Goal: Transaction & Acquisition: Purchase product/service

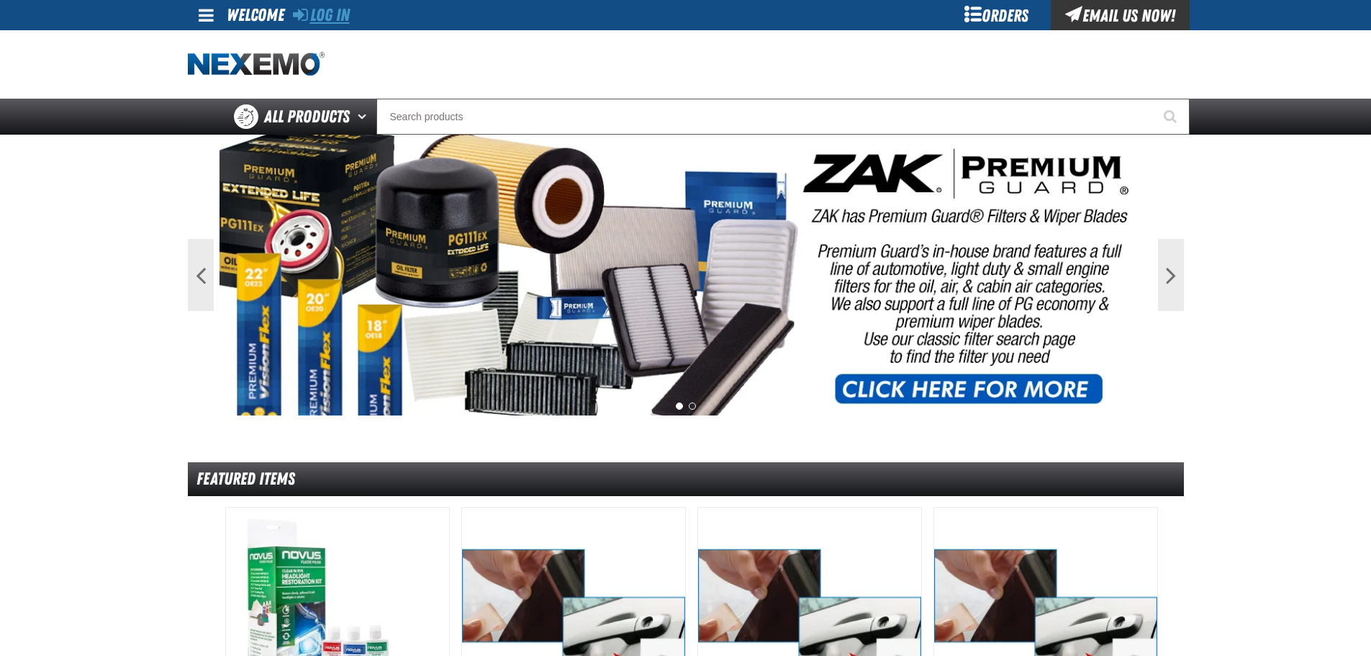
click at [335, 16] on link "Log In" at bounding box center [321, 15] width 57 height 20
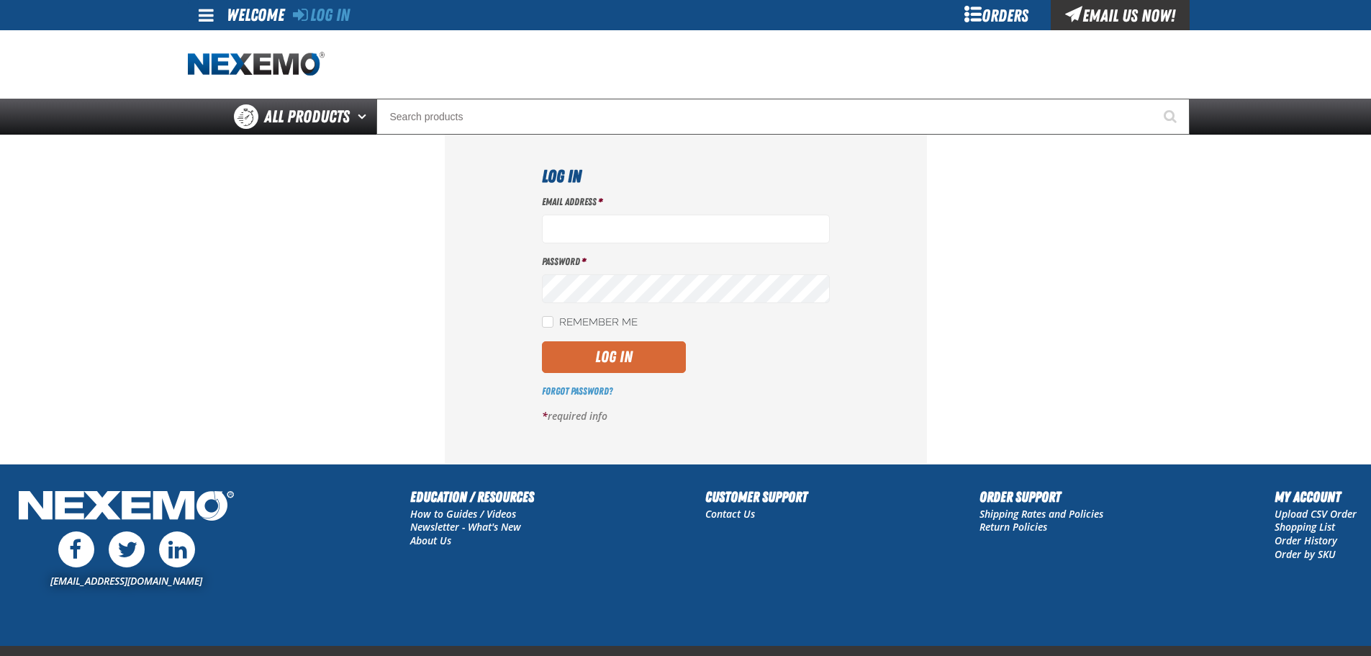
type input "ldarton2@vtaig.com"
click at [617, 360] on button "Log In" at bounding box center [614, 357] width 144 height 32
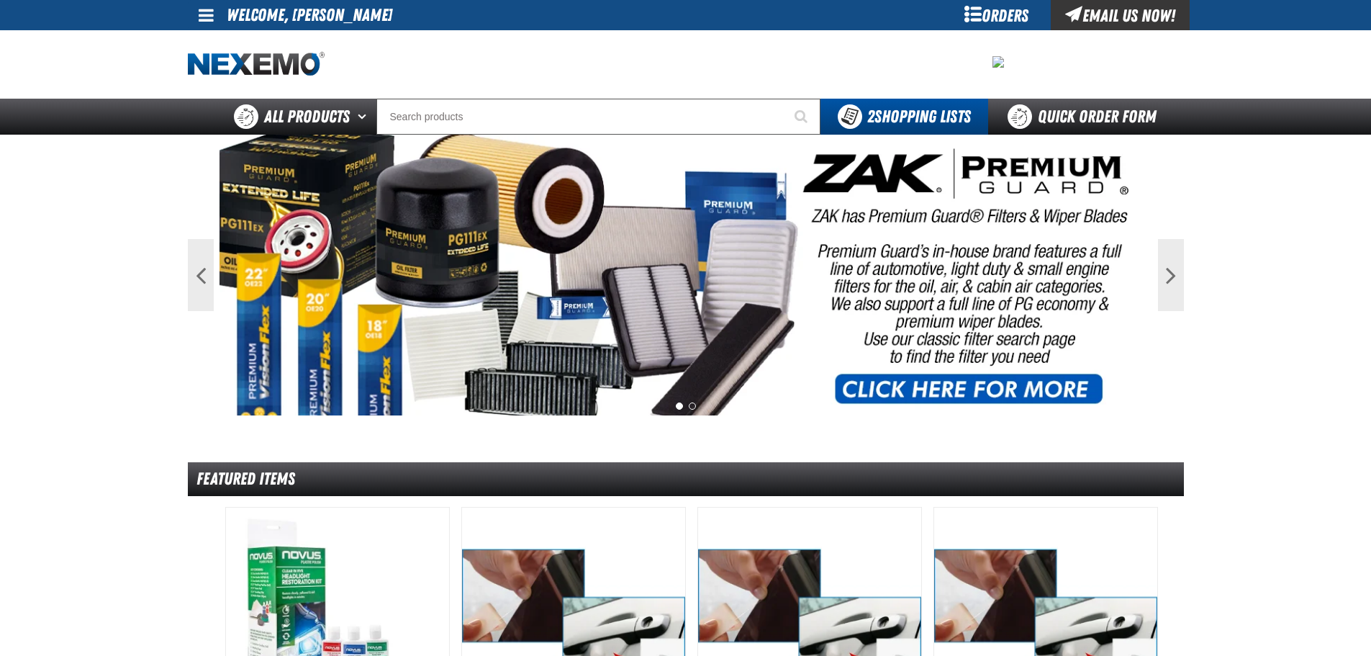
click at [204, 11] on span at bounding box center [206, 14] width 15 height 17
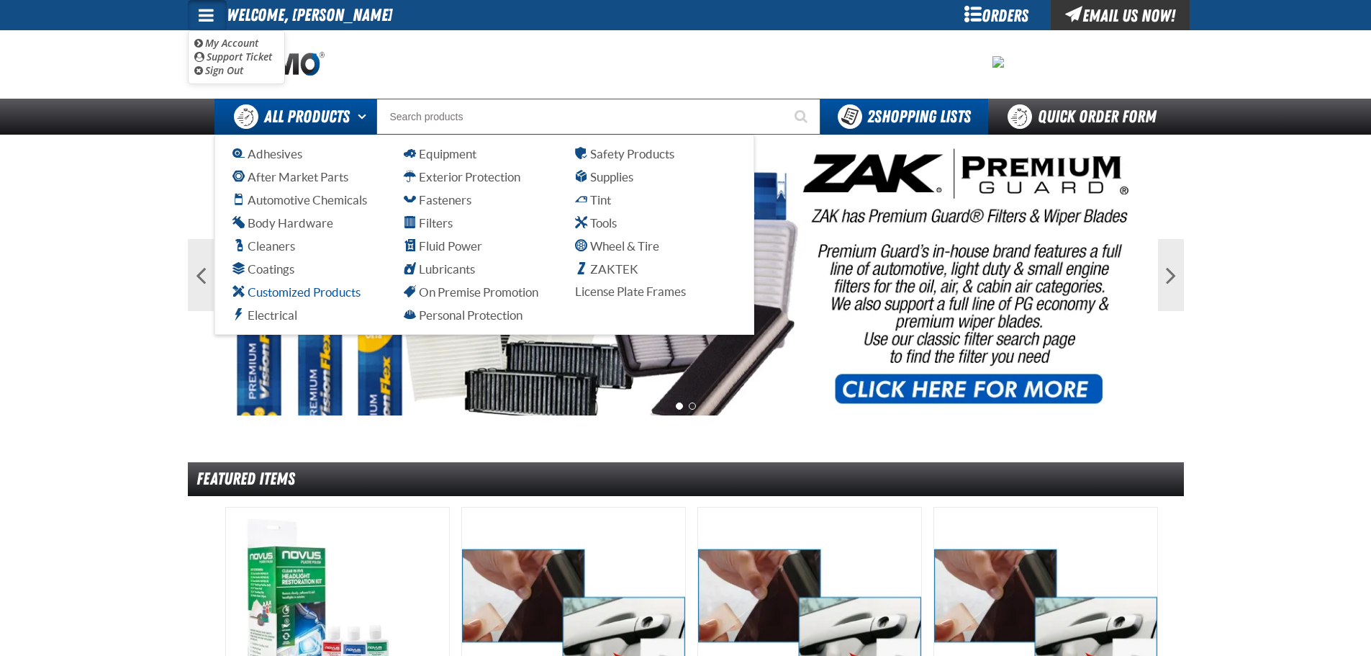
click at [322, 292] on span "Customized Products" at bounding box center [296, 292] width 128 height 14
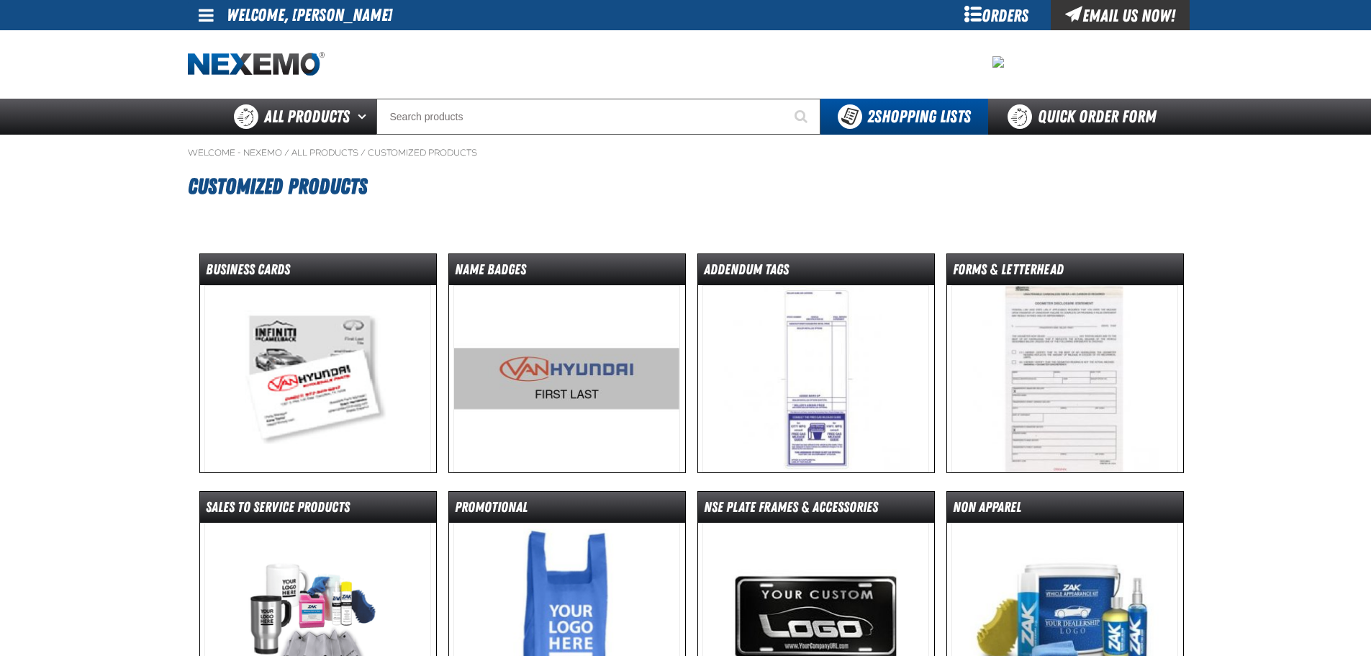
click at [308, 355] on img at bounding box center [317, 378] width 227 height 187
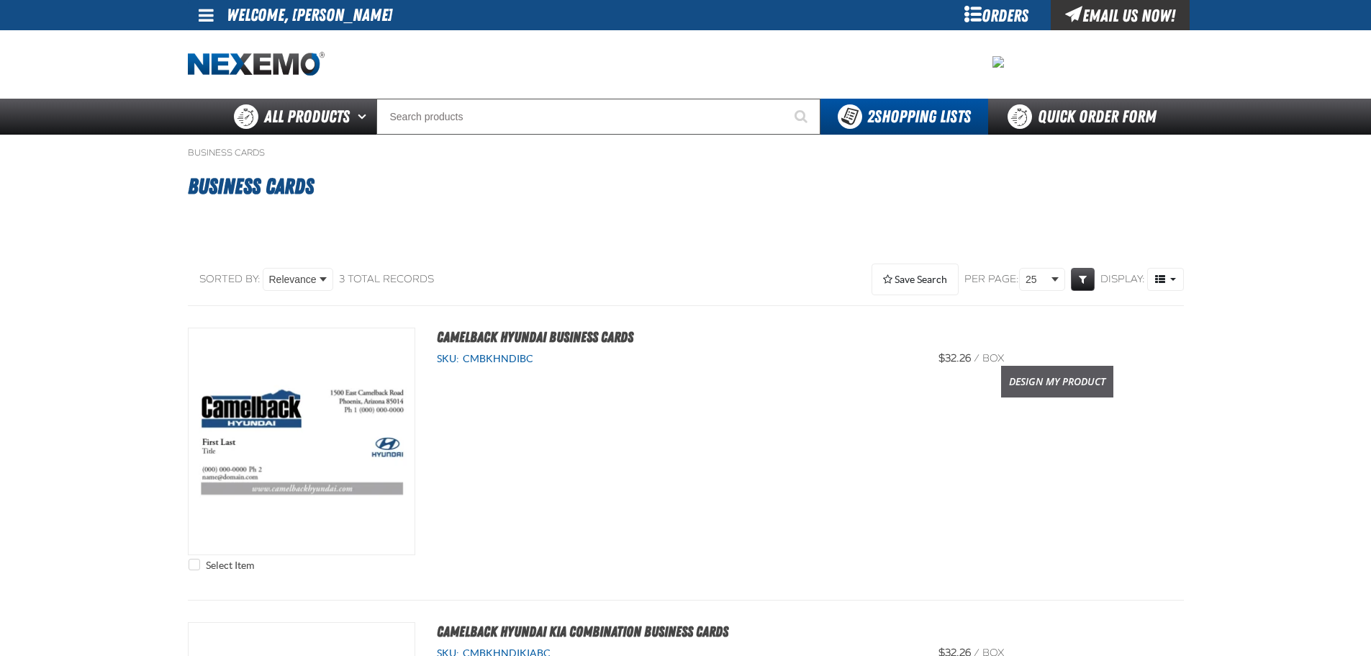
click at [1081, 380] on link "Design My Product" at bounding box center [1057, 382] width 112 height 32
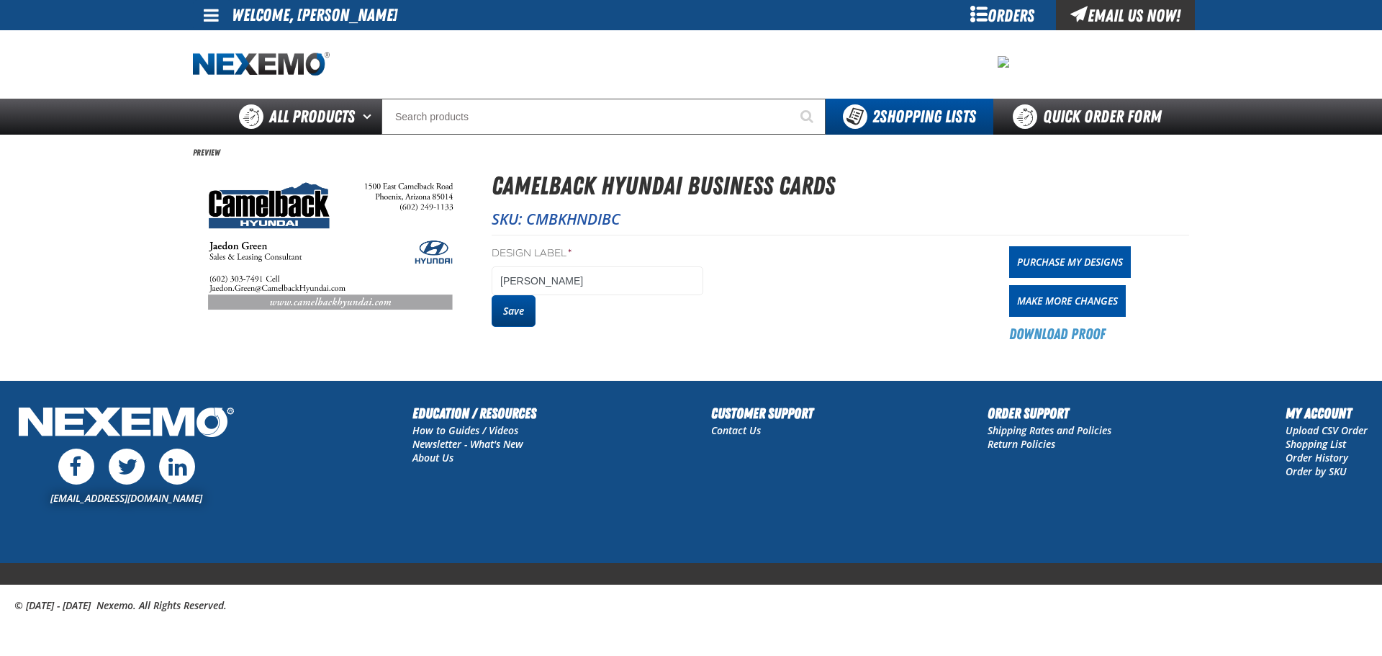
click at [507, 315] on button "Save" at bounding box center [513, 311] width 44 height 32
drag, startPoint x: 0, startPoint y: 0, endPoint x: 1077, endPoint y: 330, distance: 1126.1
click at [1077, 330] on link "Download Proof" at bounding box center [1057, 334] width 96 height 20
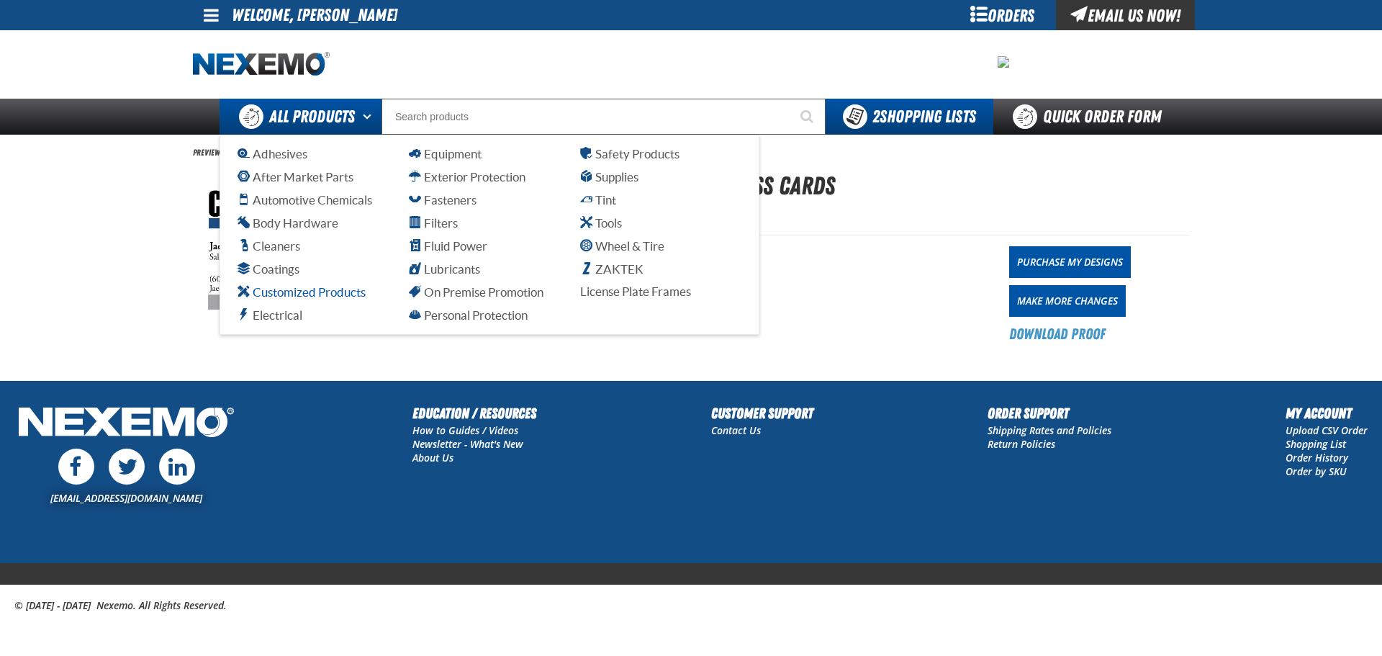
click at [306, 292] on span "Customized Products" at bounding box center [301, 292] width 128 height 14
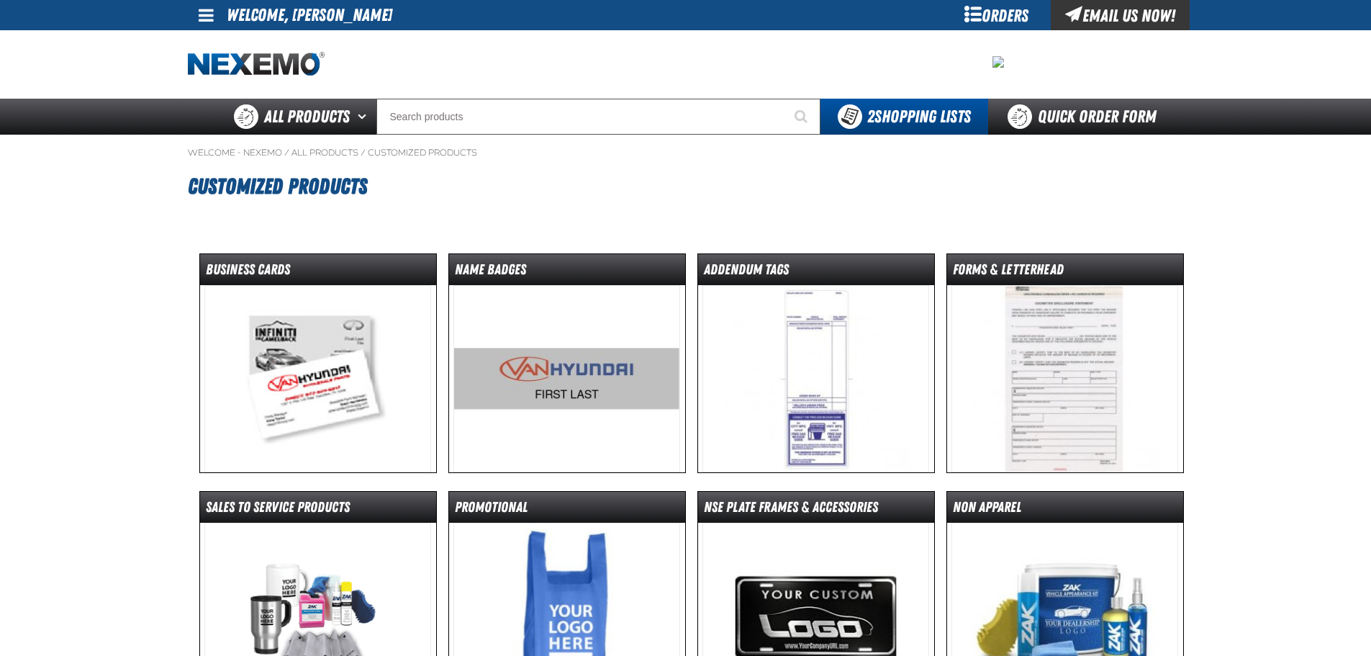
click at [322, 339] on img at bounding box center [317, 378] width 227 height 187
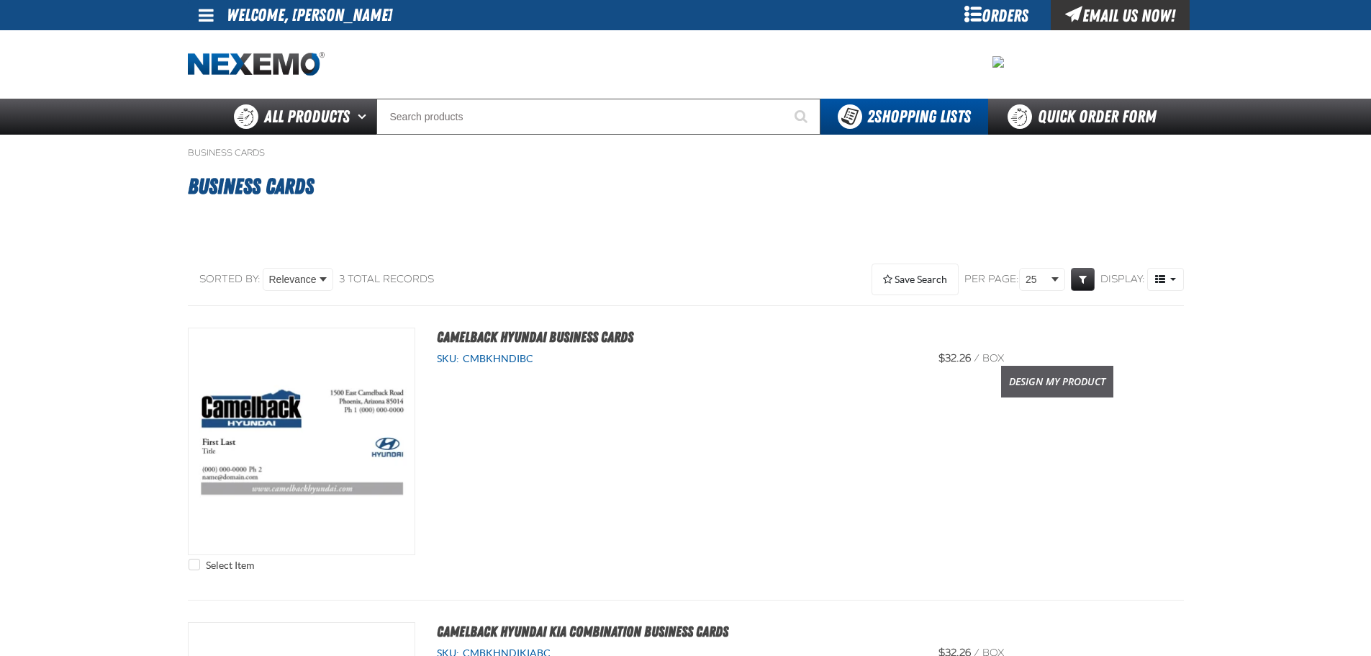
click at [1082, 382] on link "Design My Product" at bounding box center [1057, 382] width 112 height 32
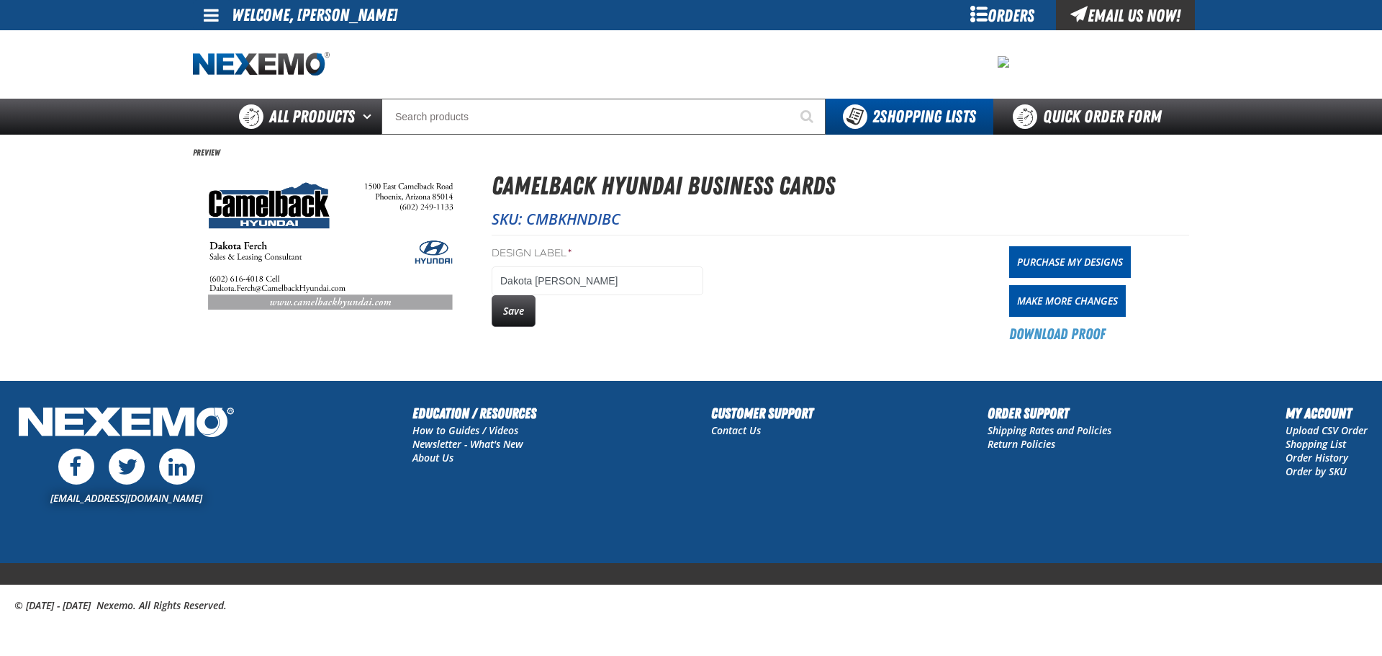
drag, startPoint x: 515, startPoint y: 316, endPoint x: 802, endPoint y: 337, distance: 288.6
click at [519, 316] on button "Save" at bounding box center [513, 311] width 44 height 32
click at [1077, 335] on link "Download Proof" at bounding box center [1057, 334] width 96 height 20
click at [210, 14] on span at bounding box center [211, 14] width 15 height 17
click at [237, 70] on link "Sign Out Sign Out" at bounding box center [223, 70] width 49 height 14
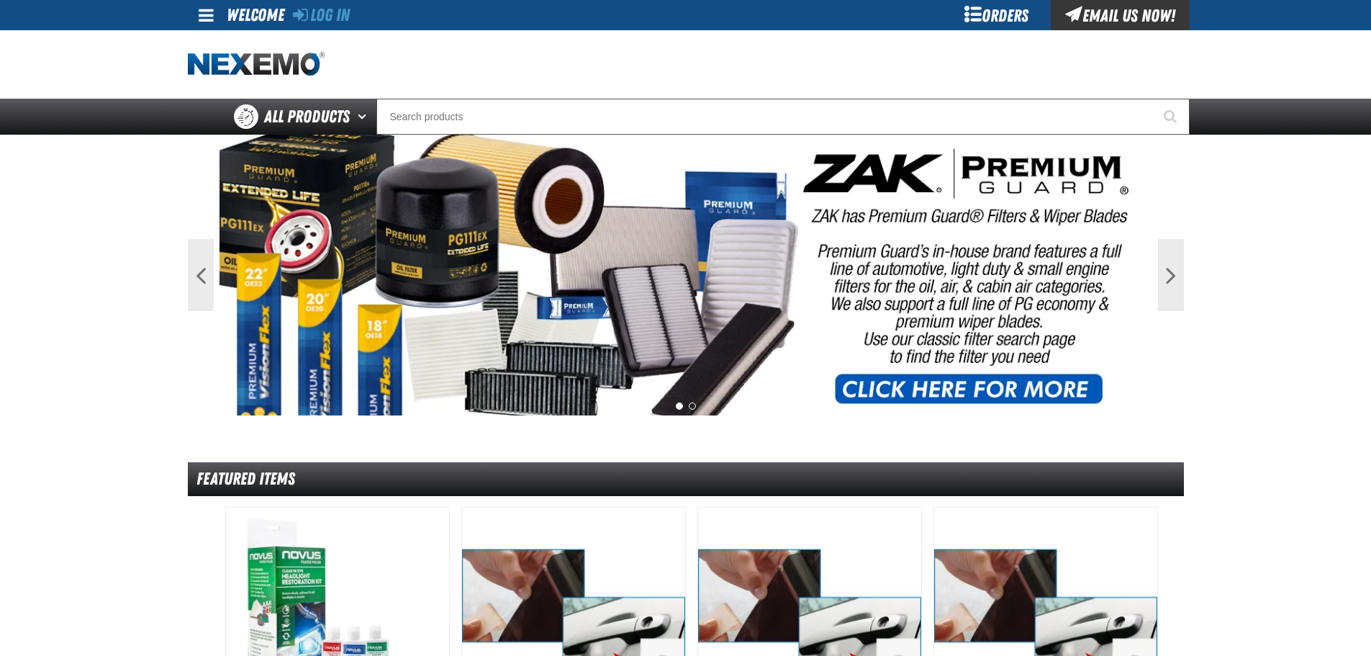
click at [215, 19] on link at bounding box center [207, 15] width 39 height 30
click at [202, 13] on span at bounding box center [206, 14] width 15 height 17
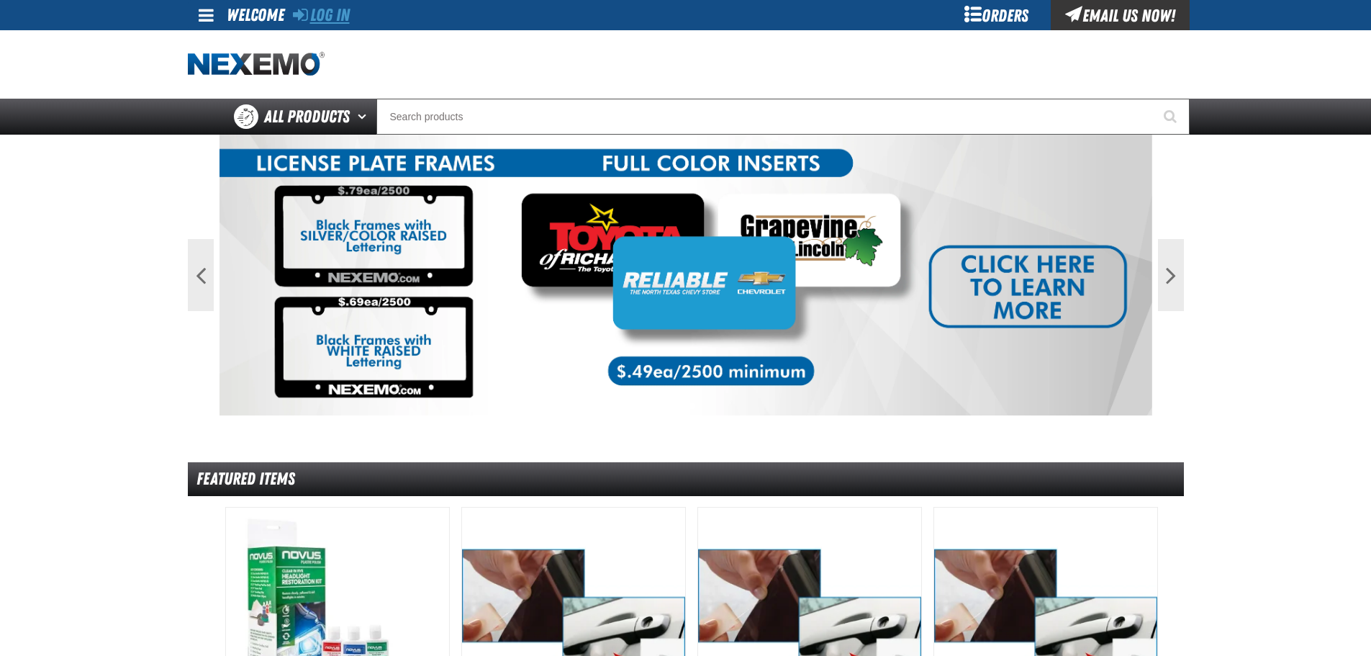
click at [335, 15] on link "Log In" at bounding box center [321, 15] width 57 height 20
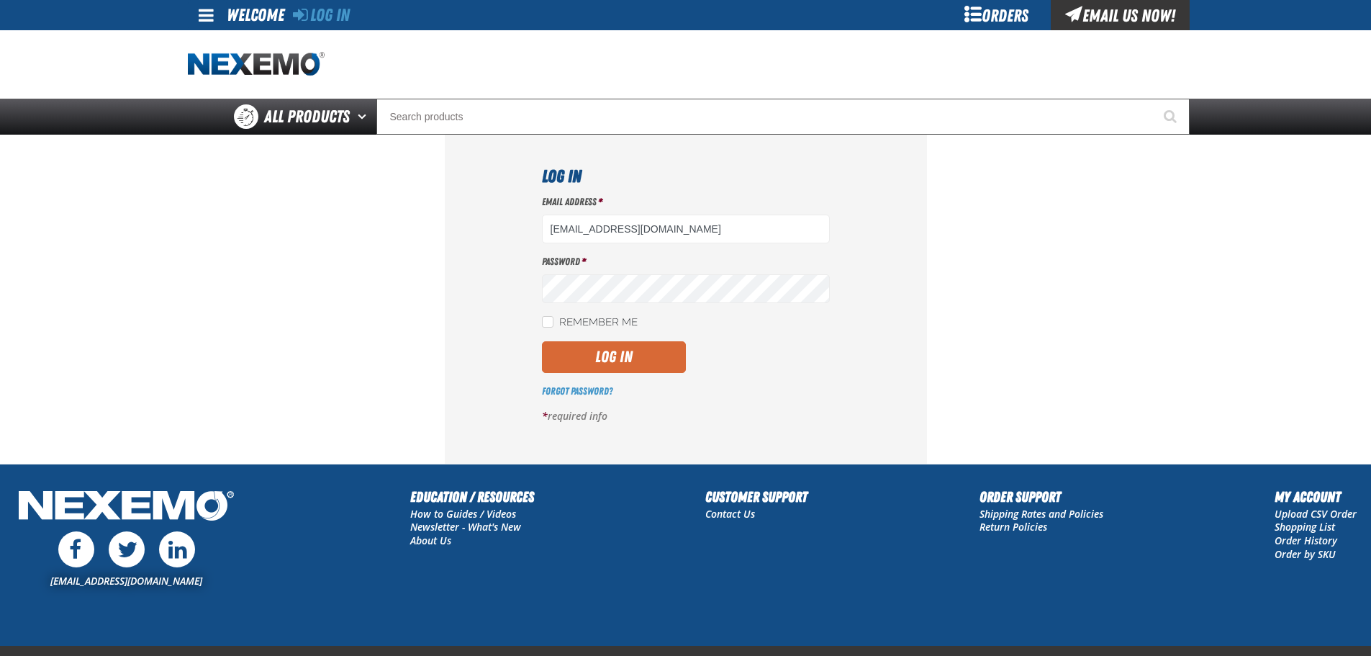
click at [622, 360] on button "Log In" at bounding box center [614, 357] width 144 height 32
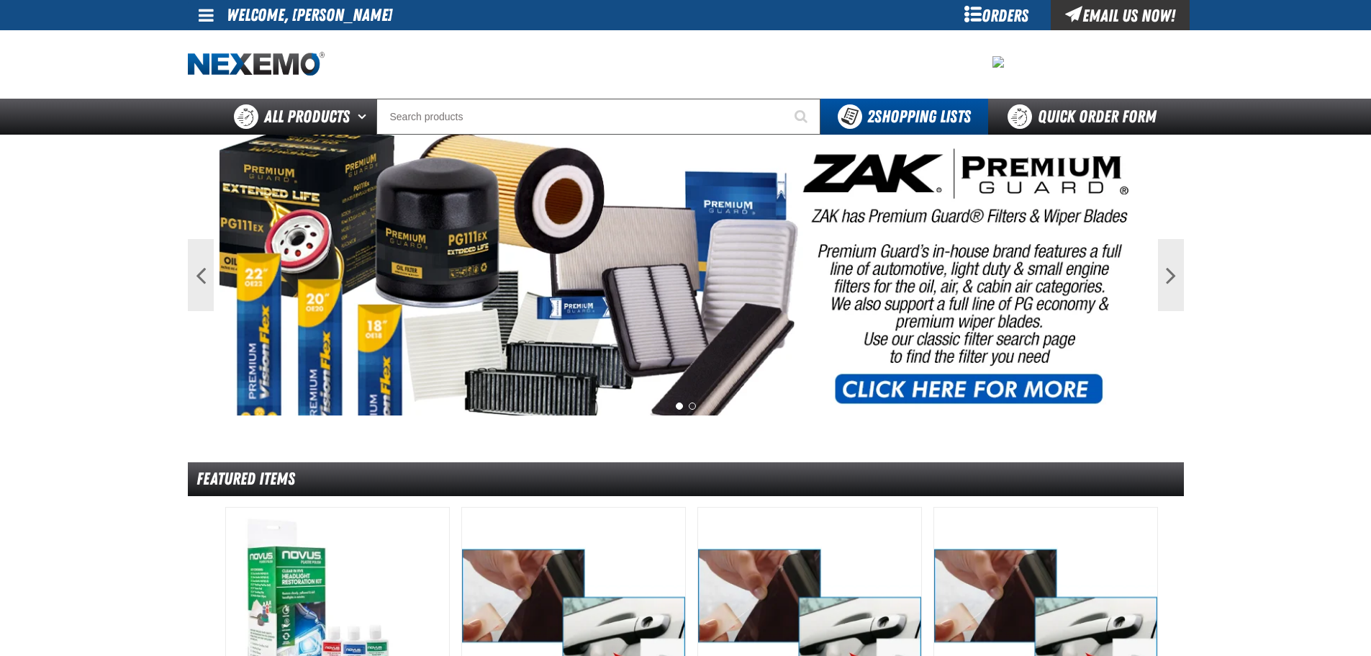
click at [209, 14] on span at bounding box center [206, 14] width 15 height 17
click at [235, 42] on link "My Account My Account" at bounding box center [226, 43] width 64 height 14
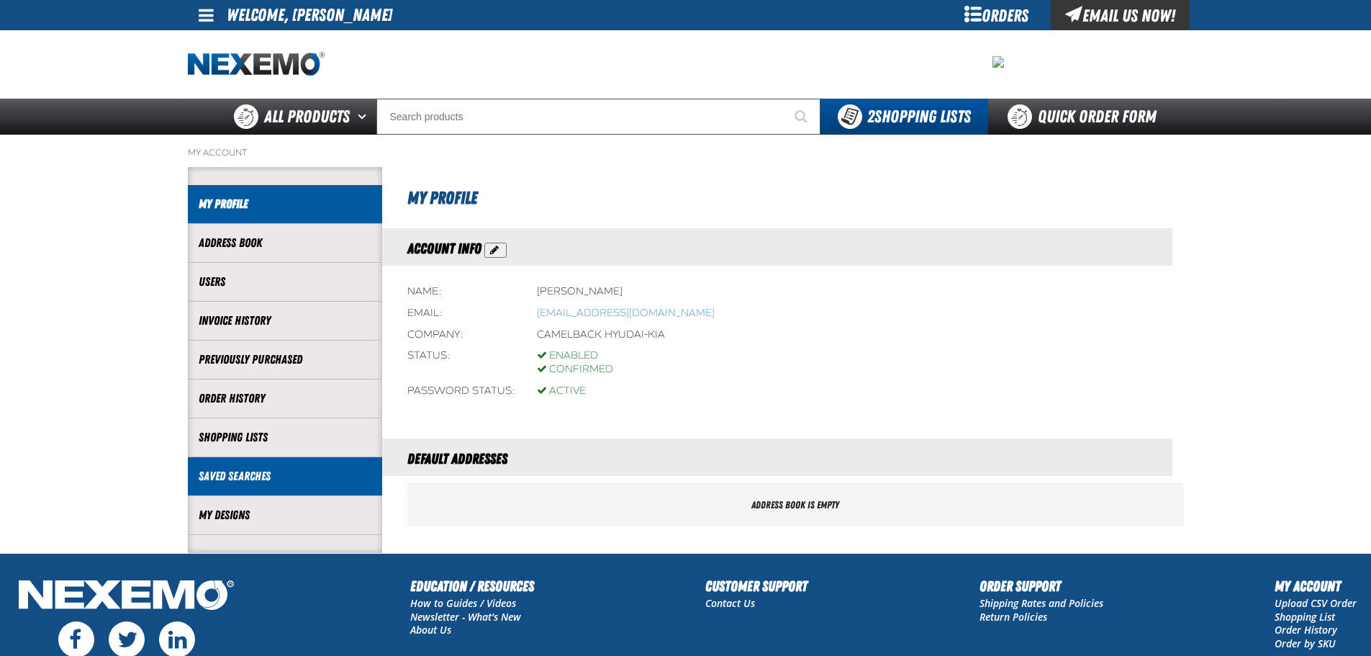
drag, startPoint x: 235, startPoint y: 511, endPoint x: 332, endPoint y: 479, distance: 102.4
click at [236, 511] on link "My Designs" at bounding box center [285, 515] width 173 height 17
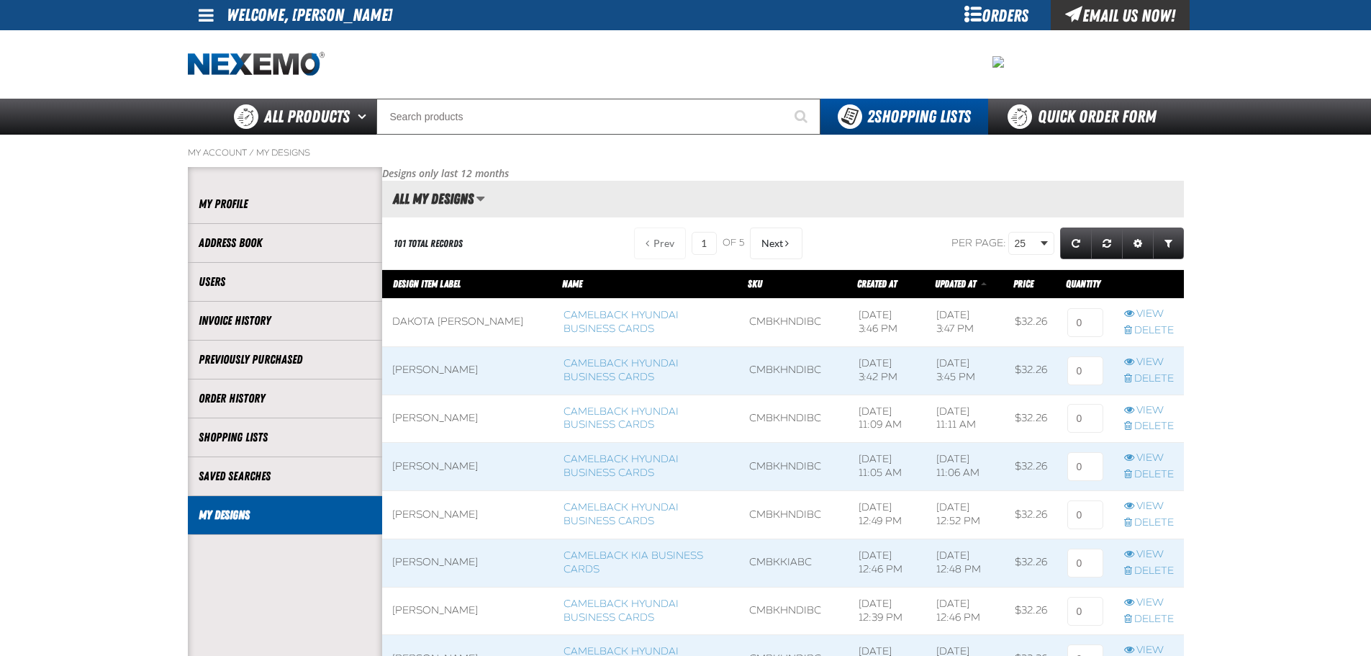
scroll to position [1, 1]
click at [1043, 322] on tr "Dakota [PERSON_NAME] Camelback Hyundai Business Cards CMBKHNDIBC [DATE] 3:46 PM…" at bounding box center [783, 322] width 802 height 48
click at [1067, 319] on input at bounding box center [1085, 322] width 36 height 29
type input "1"
click at [1091, 366] on input at bounding box center [1085, 370] width 36 height 29
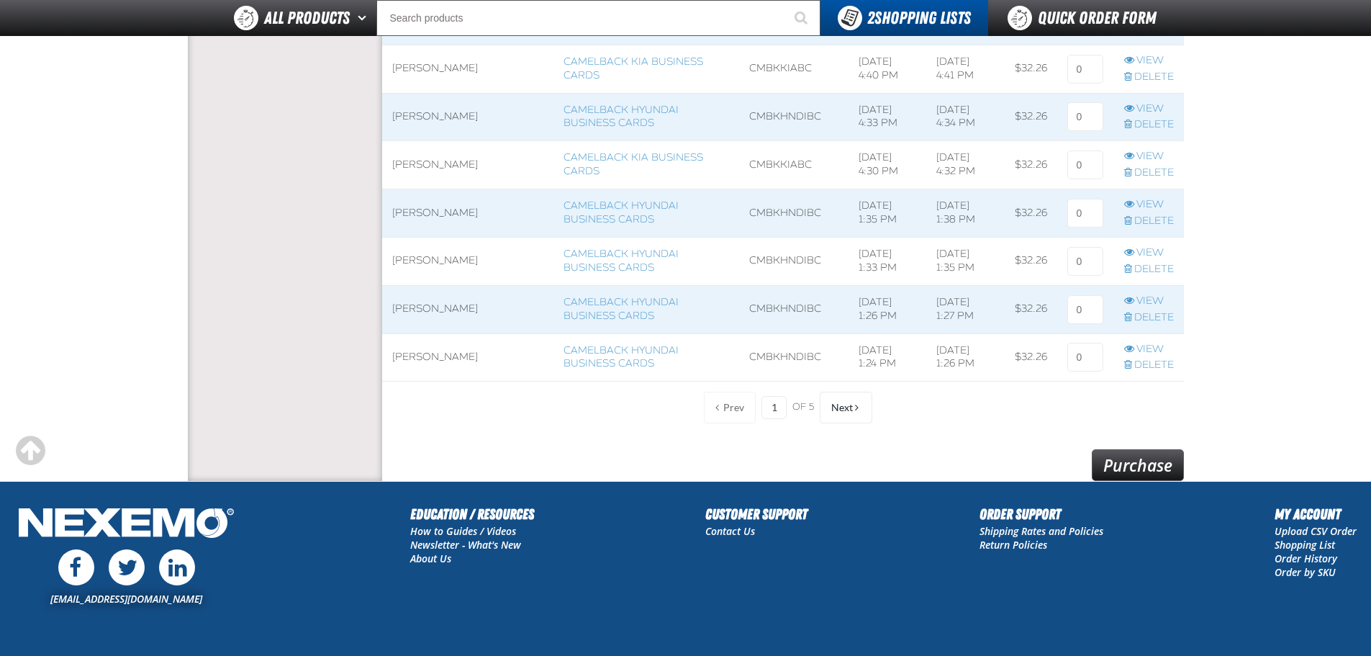
scroll to position [1193, 0]
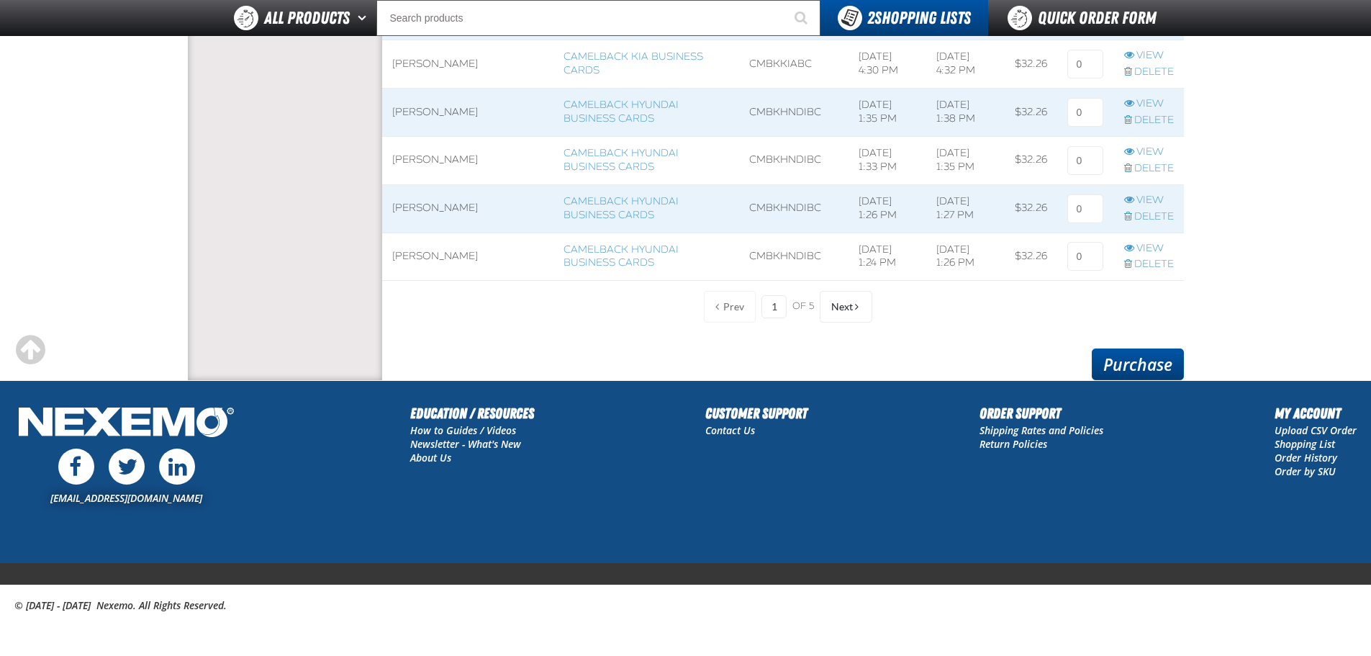
type input "1"
click at [1141, 360] on link "Purchase" at bounding box center [1138, 364] width 92 height 32
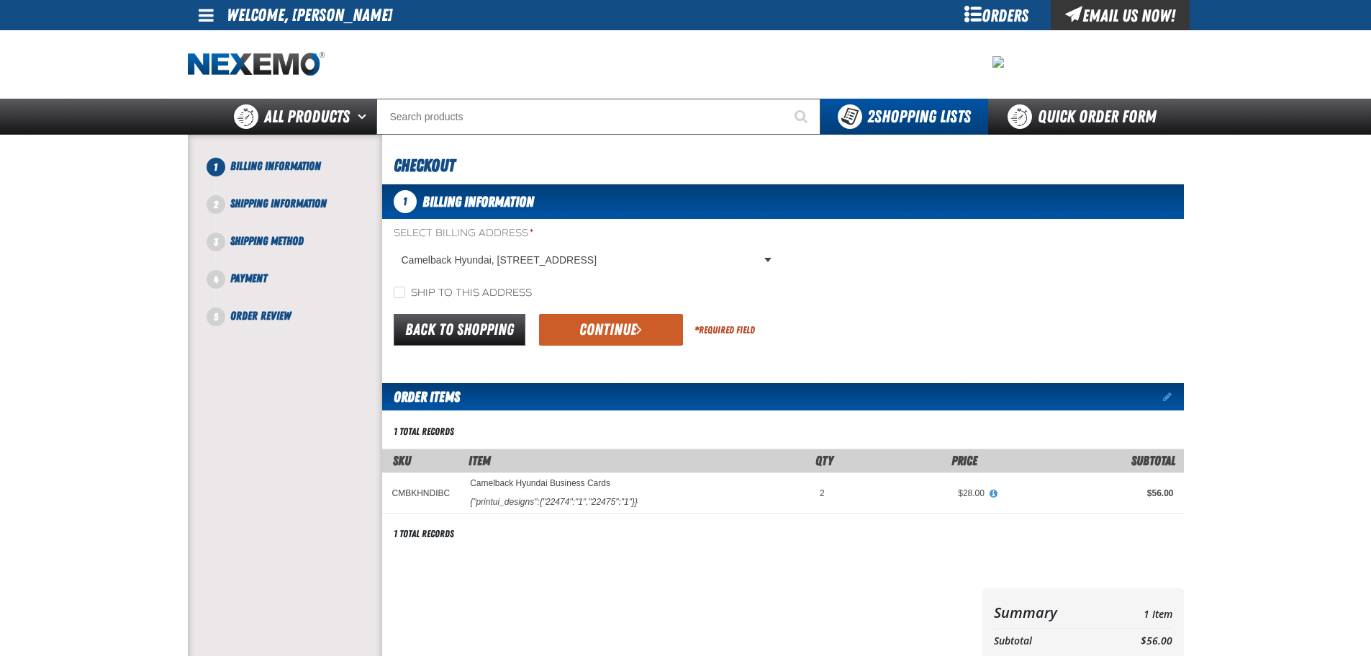
click at [405, 293] on label "Ship to this address" at bounding box center [463, 293] width 138 height 14
click at [405, 293] on input "Ship to this address" at bounding box center [400, 292] width 12 height 12
checkbox input "true"
drag, startPoint x: 619, startPoint y: 330, endPoint x: 748, endPoint y: 348, distance: 130.2
click at [623, 330] on button "Continue" at bounding box center [611, 330] width 144 height 32
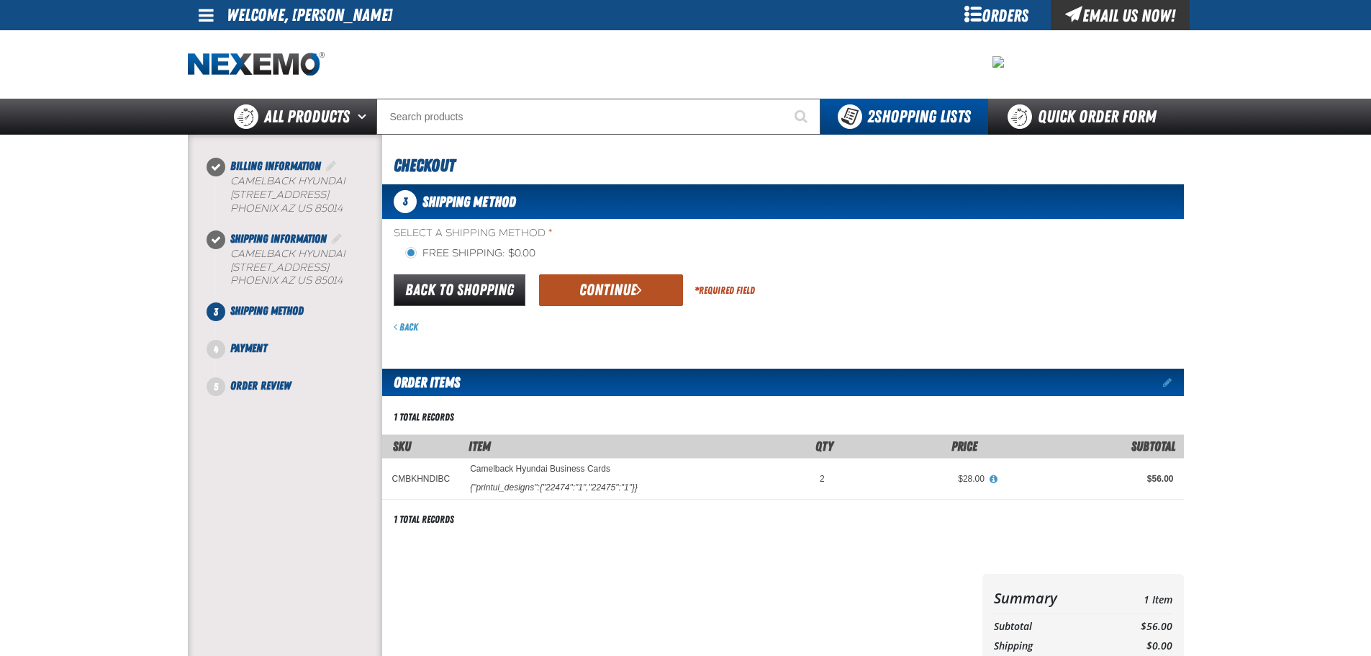
click at [621, 288] on button "Continue" at bounding box center [611, 290] width 144 height 32
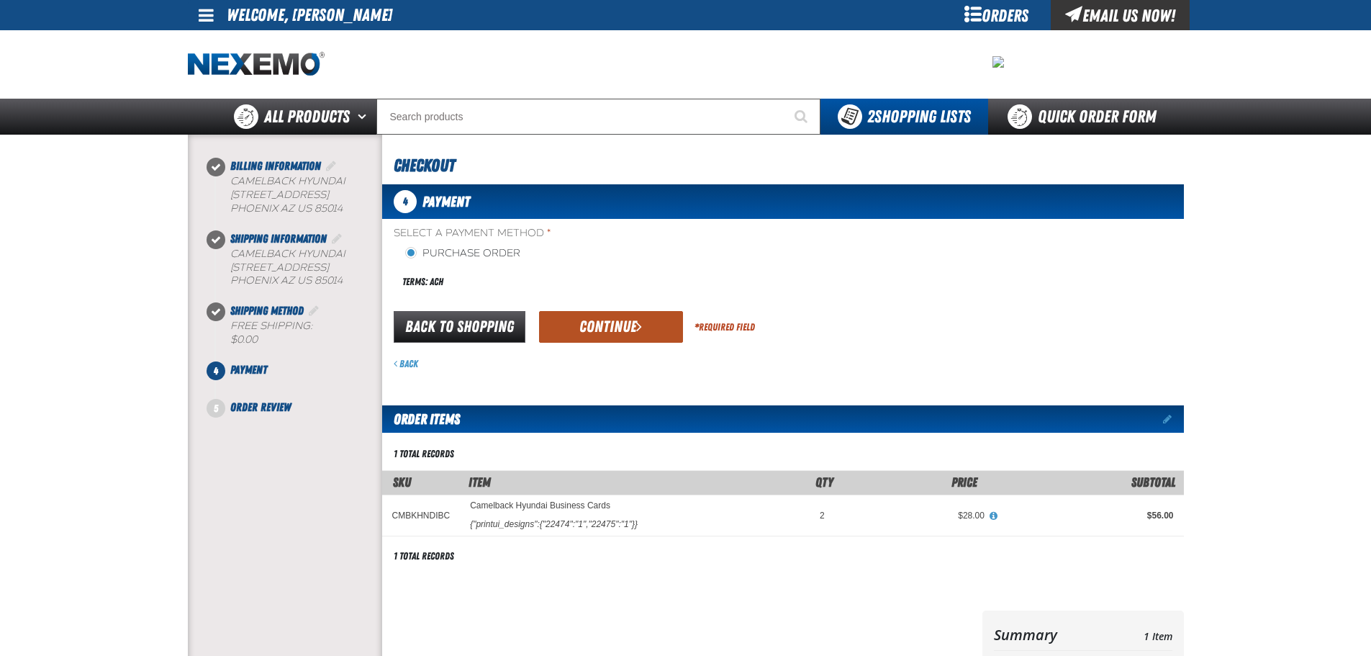
click at [617, 322] on button "Continue" at bounding box center [611, 327] width 144 height 32
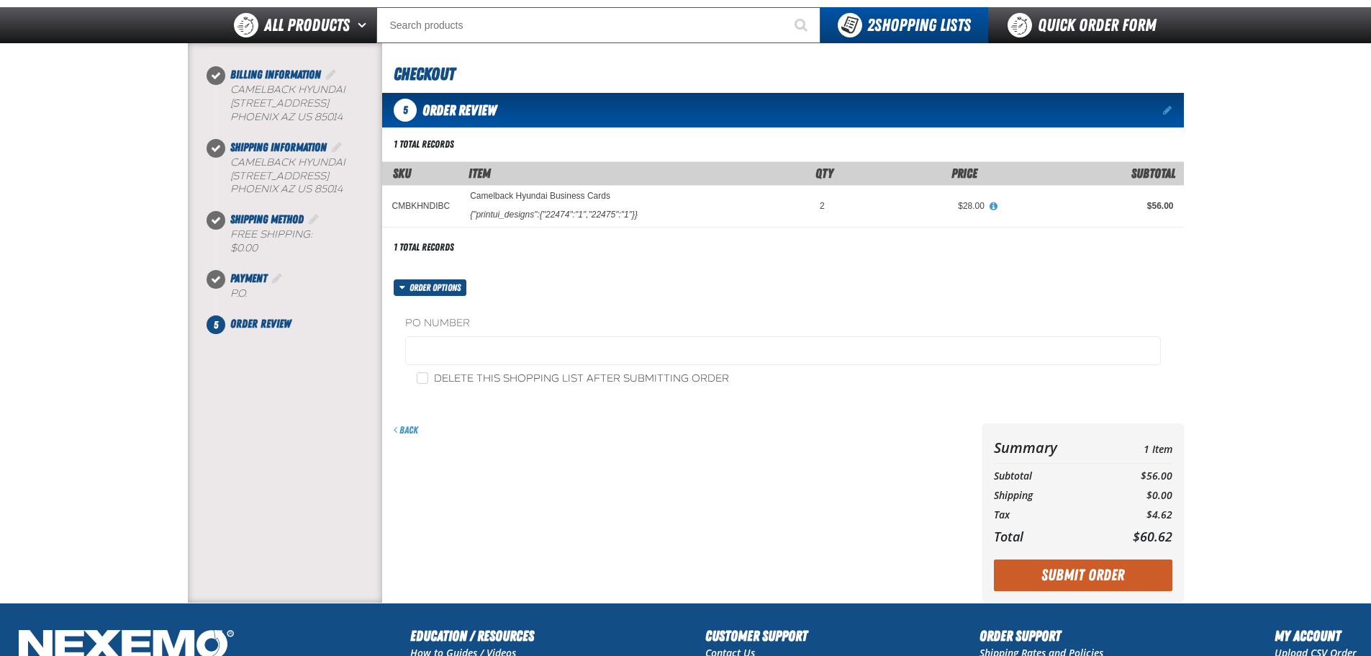
scroll to position [278, 0]
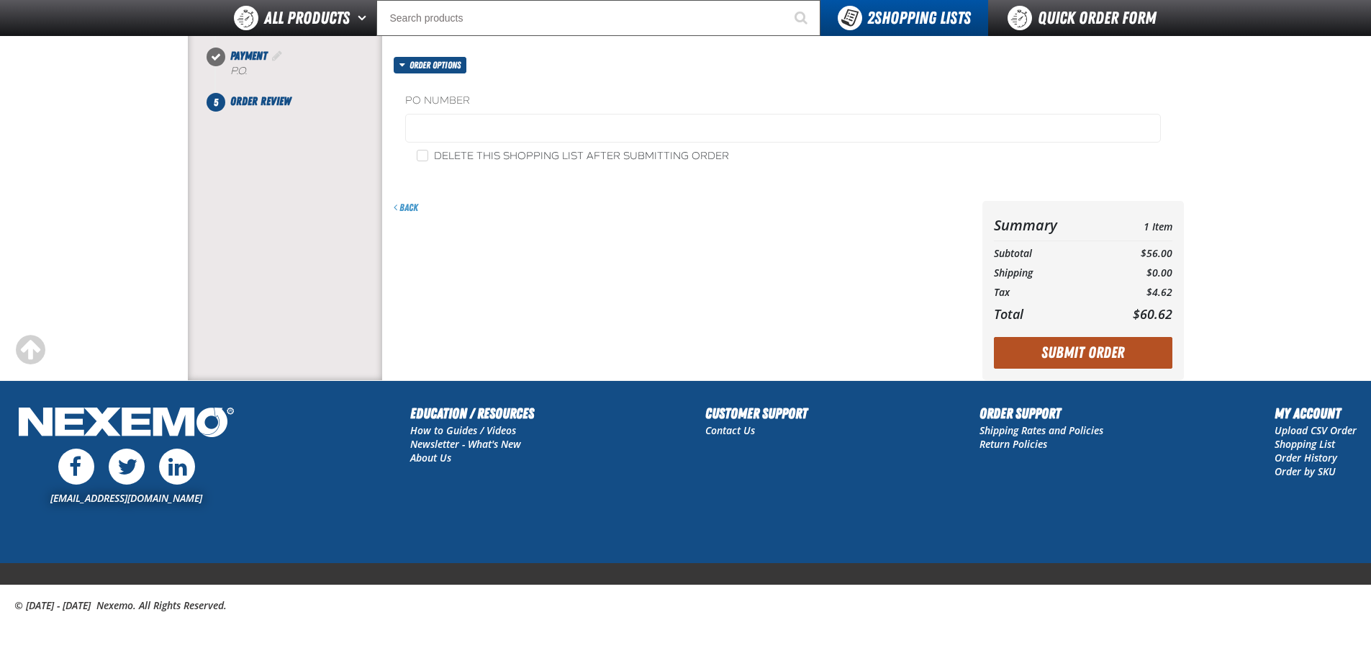
click at [1066, 353] on button "Submit Order" at bounding box center [1083, 353] width 178 height 32
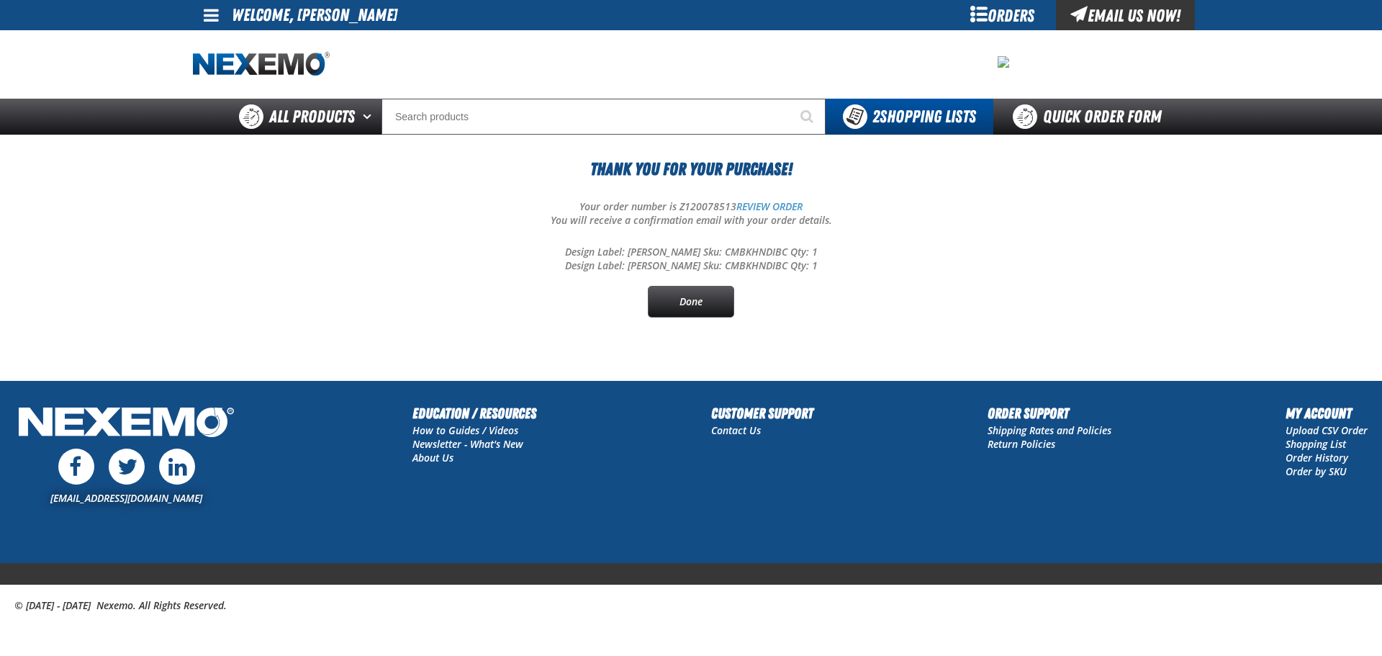
drag, startPoint x: 219, startPoint y: 14, endPoint x: 212, endPoint y: 18, distance: 9.0
click at [219, 14] on link at bounding box center [212, 15] width 39 height 30
click at [235, 70] on link "Sign Out Sign Out" at bounding box center [223, 70] width 49 height 14
